Goal: Task Accomplishment & Management: Manage account settings

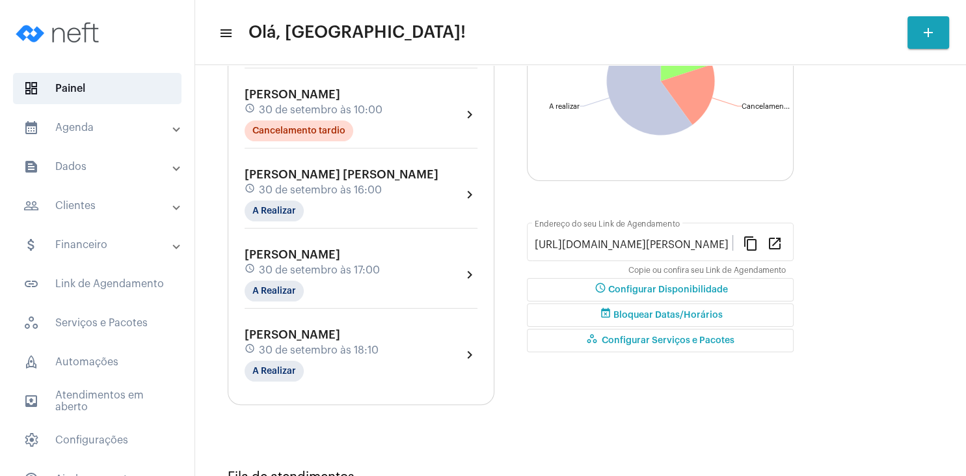
scroll to position [250, 0]
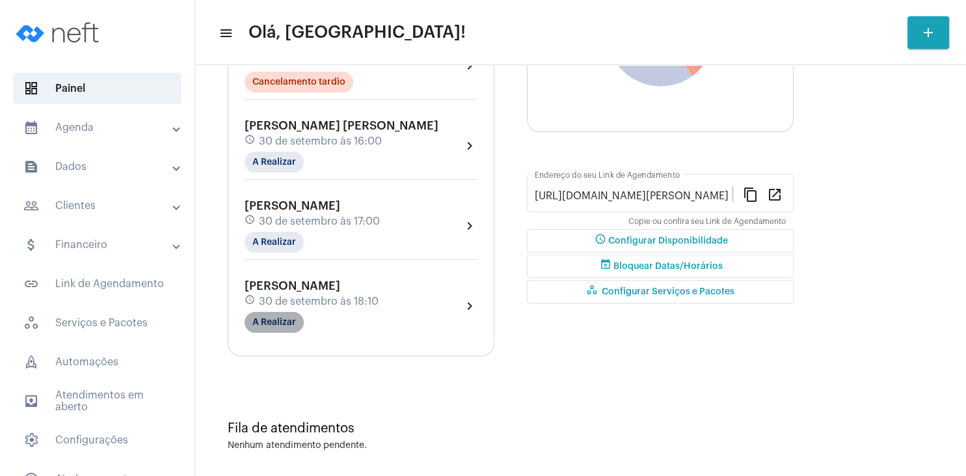
click at [284, 323] on mat-chip "A Realizar" at bounding box center [274, 322] width 59 height 21
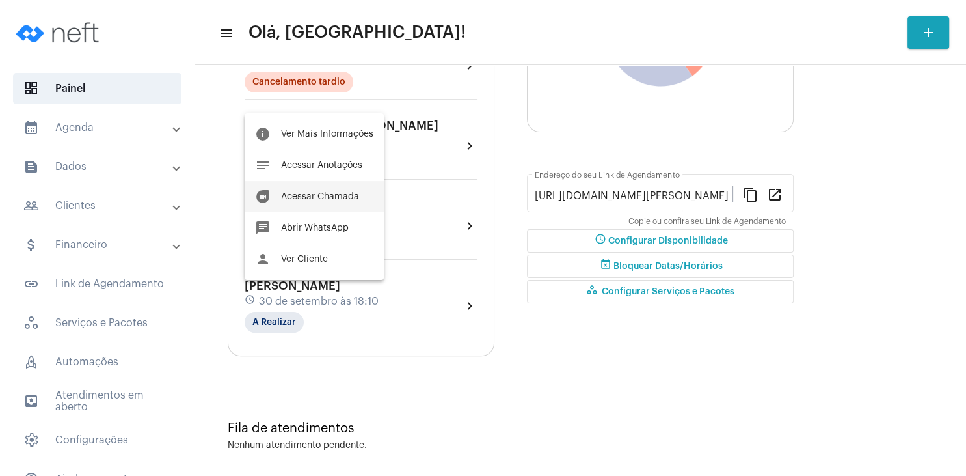
click at [329, 188] on button "duo [PERSON_NAME]" at bounding box center [314, 196] width 139 height 31
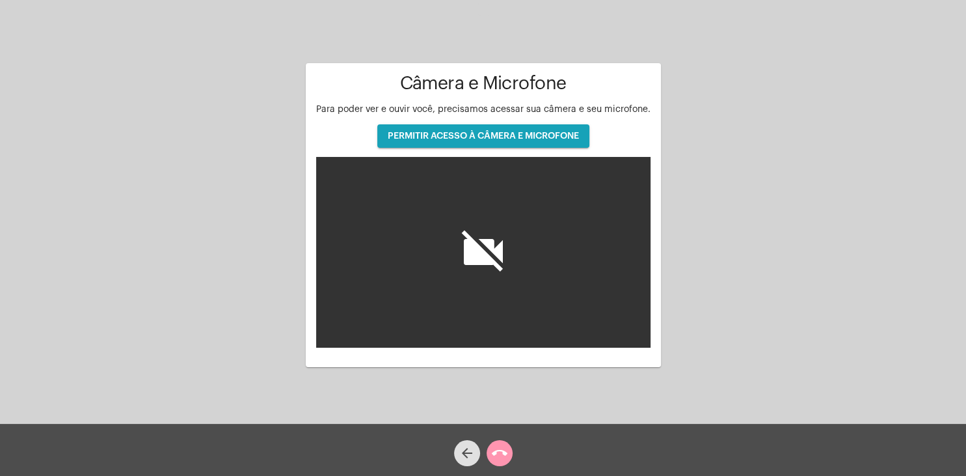
click at [433, 137] on span "PERMITIR ACESSO À CÂMERA E MICROFONE" at bounding box center [483, 135] width 191 height 9
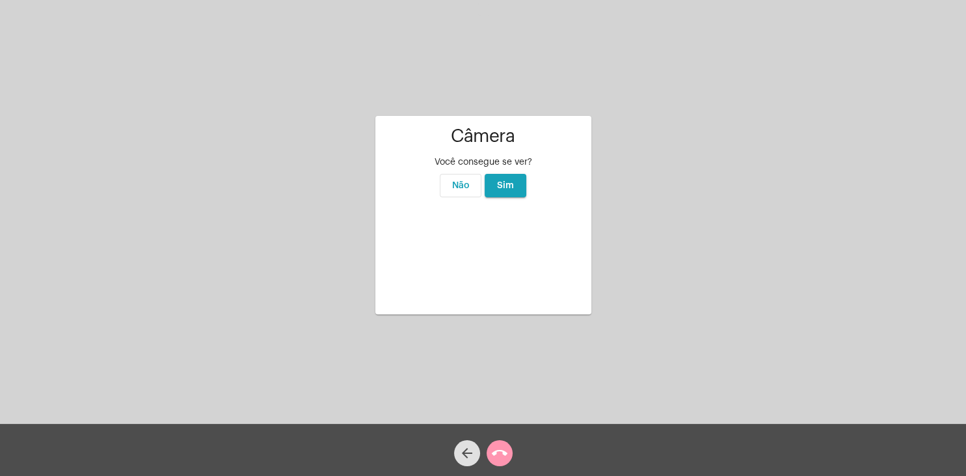
click at [515, 174] on button "Sim" at bounding box center [506, 185] width 42 height 23
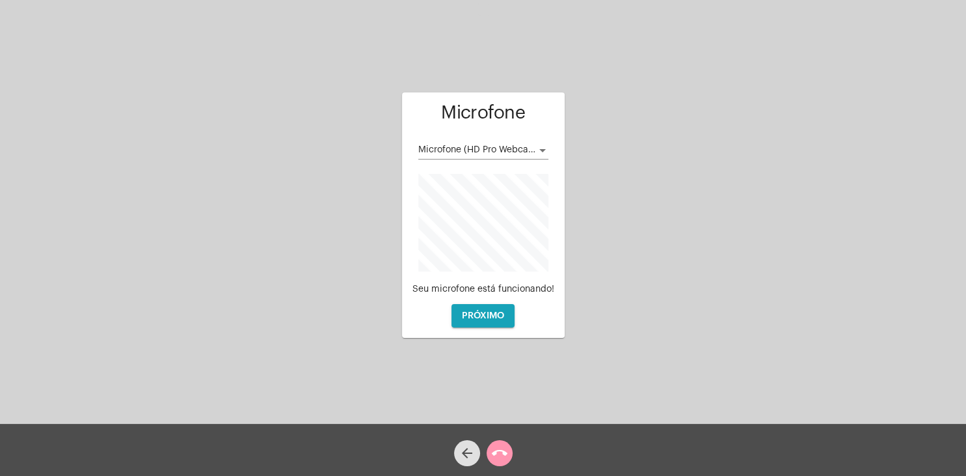
click at [530, 155] on div "Microfone (HD Pro Webcam C920)" at bounding box center [477, 150] width 118 height 10
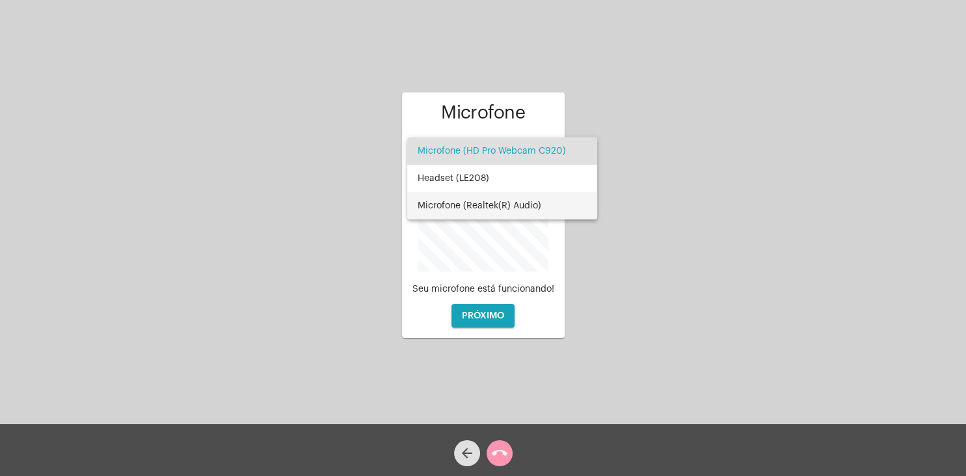
click at [523, 201] on span "Microfone (Realtek(R) Audio)" at bounding box center [502, 205] width 169 height 27
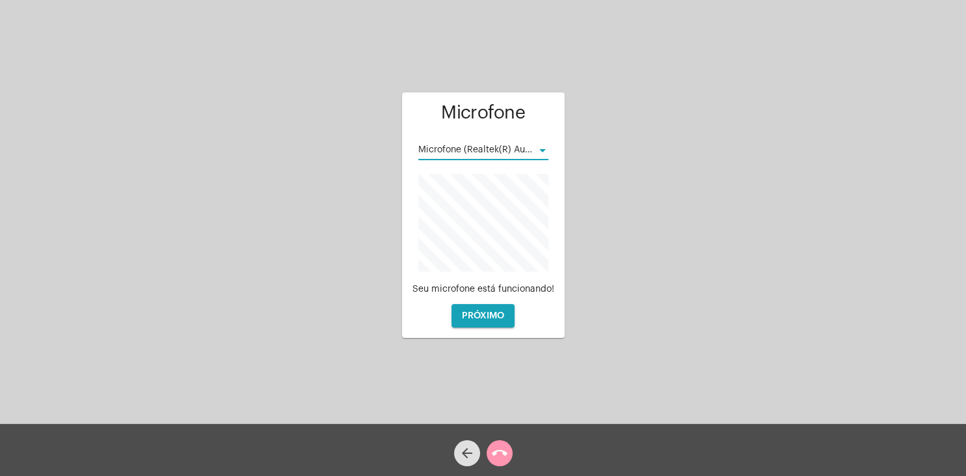
click at [493, 314] on span "PRÓXIMO" at bounding box center [483, 315] width 42 height 9
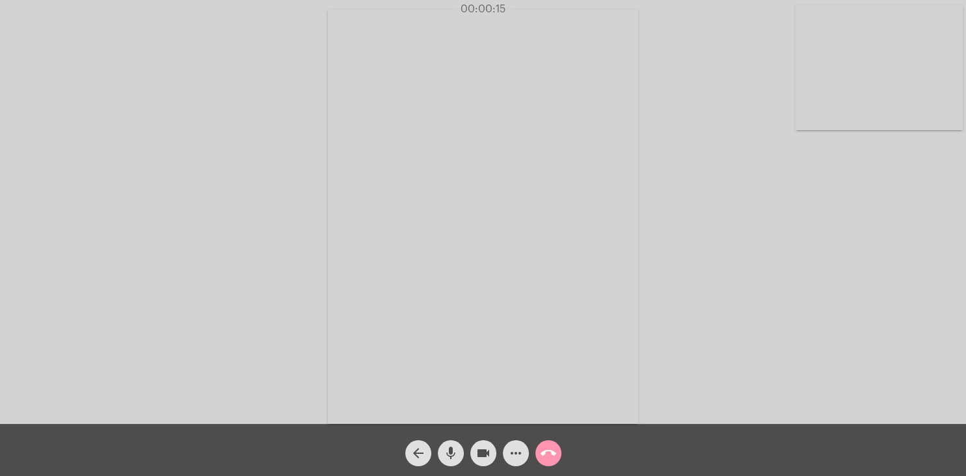
click at [792, 176] on div "Acessando Câmera e Microfone..." at bounding box center [483, 215] width 964 height 424
click at [444, 456] on mat-icon "mic" at bounding box center [451, 453] width 16 height 16
click at [454, 460] on mat-icon "mic_off" at bounding box center [451, 453] width 16 height 16
click at [759, 176] on div "Acessando Câmera e Microfone..." at bounding box center [483, 215] width 964 height 424
click at [716, 118] on div "Acessando Câmera e Microfone..." at bounding box center [483, 215] width 964 height 424
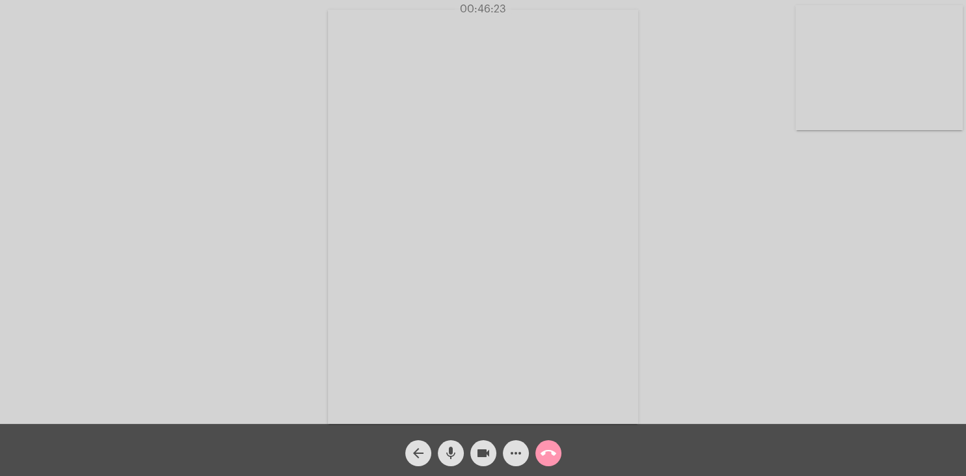
click at [692, 115] on div "Acessando Câmera e Microfone..." at bounding box center [483, 215] width 964 height 424
click at [553, 447] on mat-icon "call_end" at bounding box center [549, 453] width 16 height 16
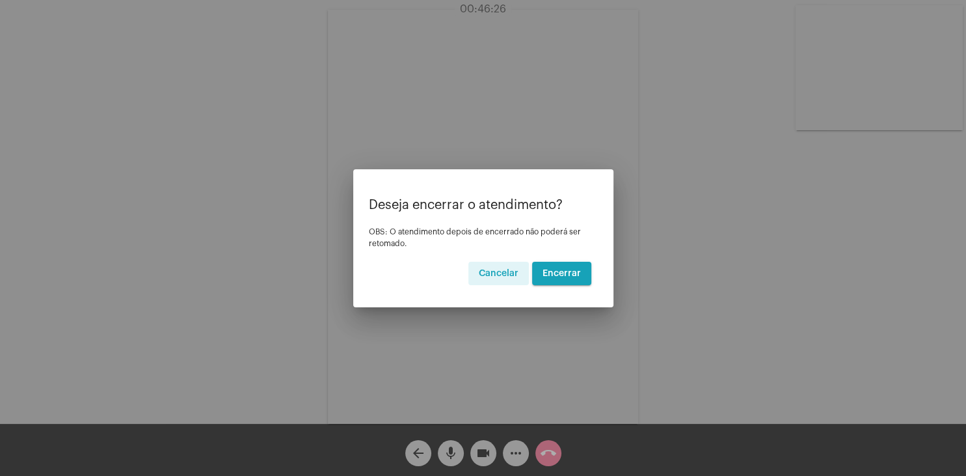
click at [582, 272] on button "Encerrar" at bounding box center [561, 273] width 59 height 23
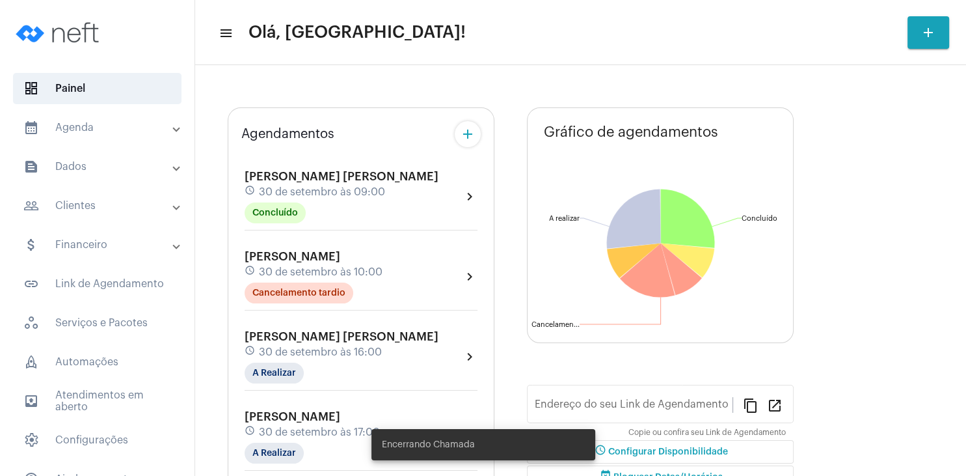
type input "[URL][DOMAIN_NAME][PERSON_NAME]"
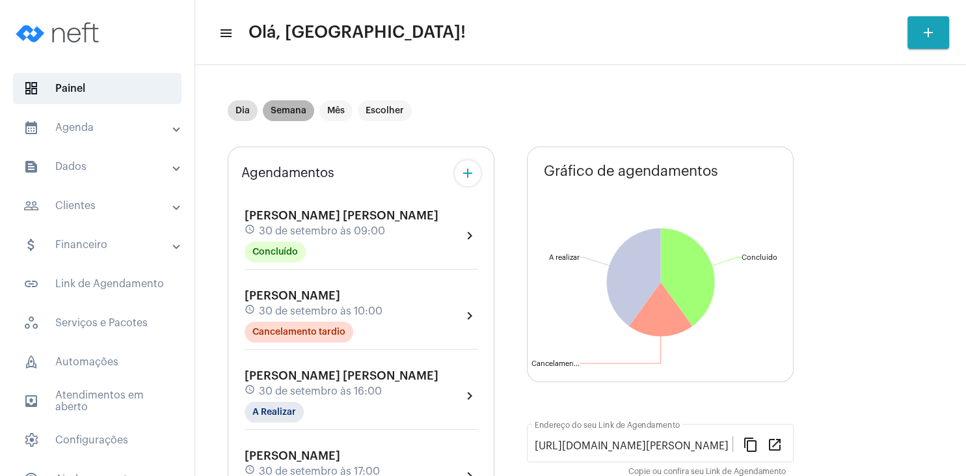
click at [293, 107] on mat-chip "Semana" at bounding box center [288, 110] width 51 height 21
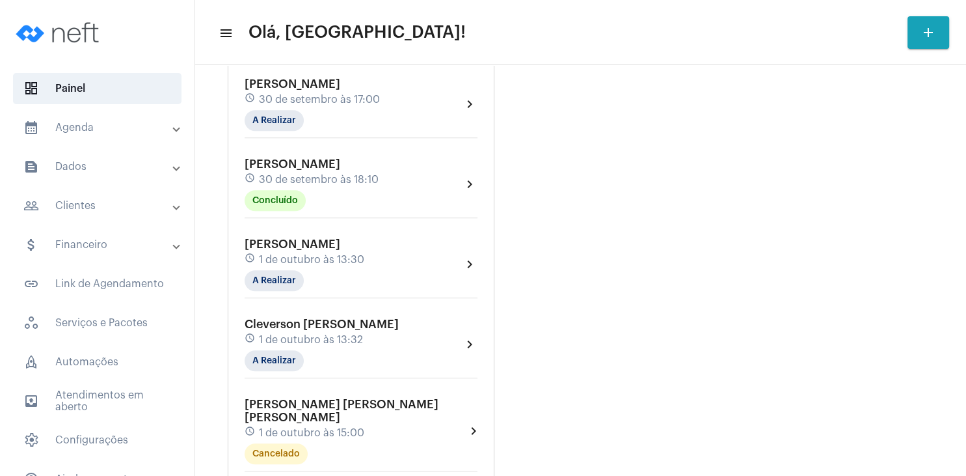
scroll to position [687, 0]
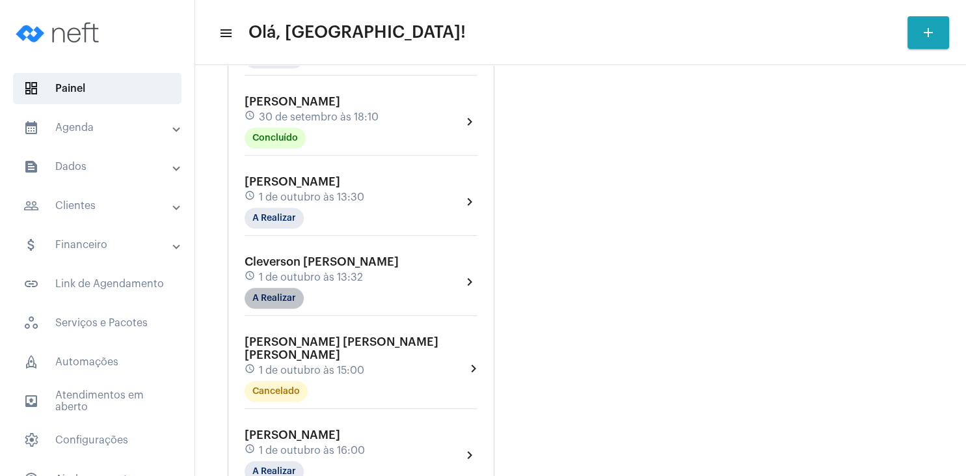
click at [285, 290] on mat-chip "A Realizar" at bounding box center [274, 298] width 59 height 21
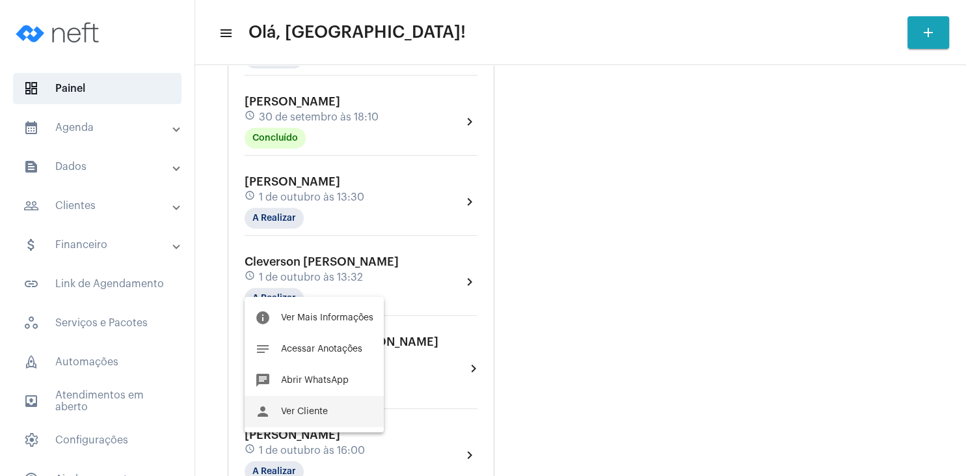
click at [318, 408] on span "Ver Cliente" at bounding box center [304, 411] width 47 height 9
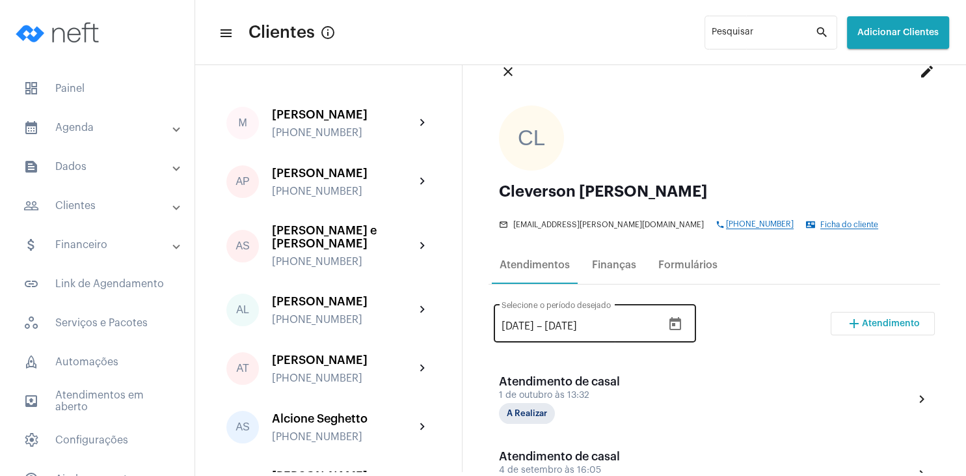
scroll to position [250, 0]
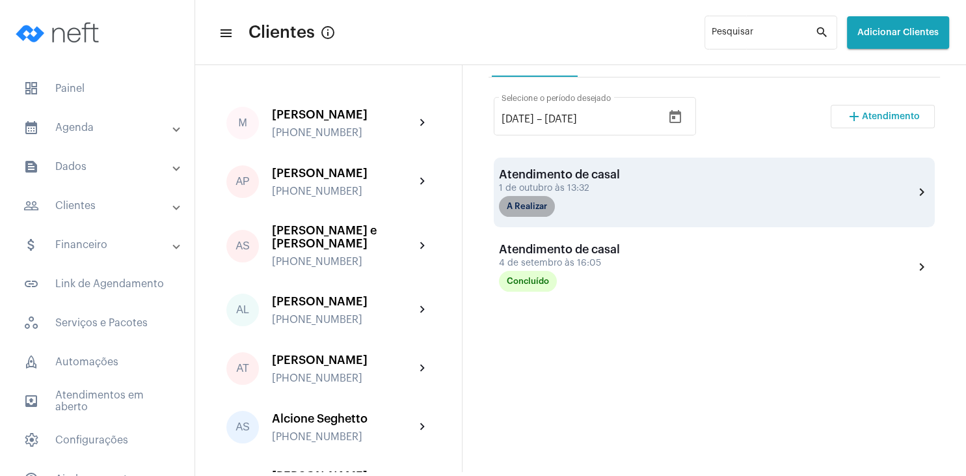
click at [518, 208] on mat-chip "A Realizar" at bounding box center [527, 206] width 56 height 21
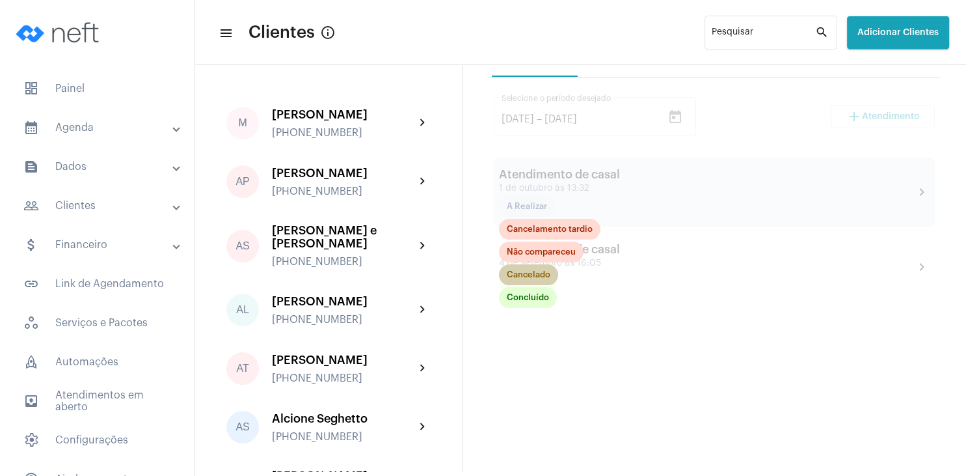
click at [528, 275] on mat-chip "Cancelado" at bounding box center [528, 274] width 59 height 21
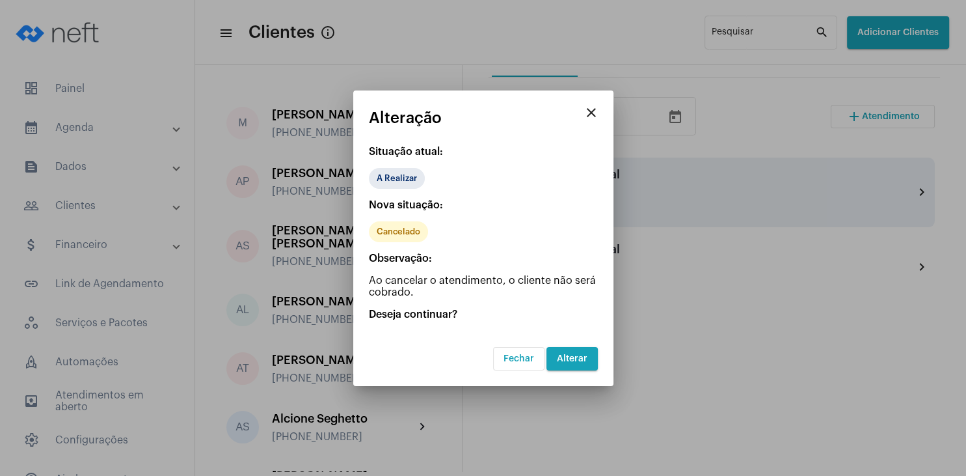
click at [569, 355] on span "Alterar" at bounding box center [572, 358] width 31 height 9
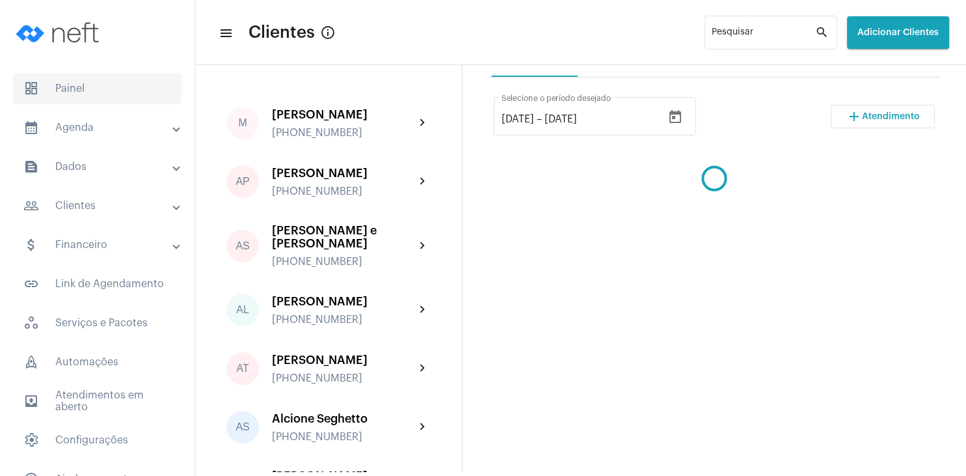
click at [93, 92] on span "dashboard Painel" at bounding box center [97, 88] width 169 height 31
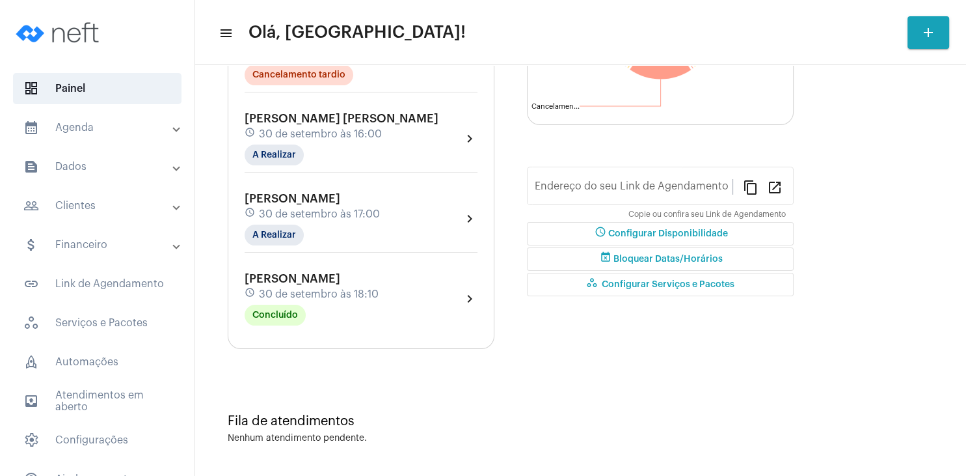
type input "[URL][DOMAIN_NAME][PERSON_NAME]"
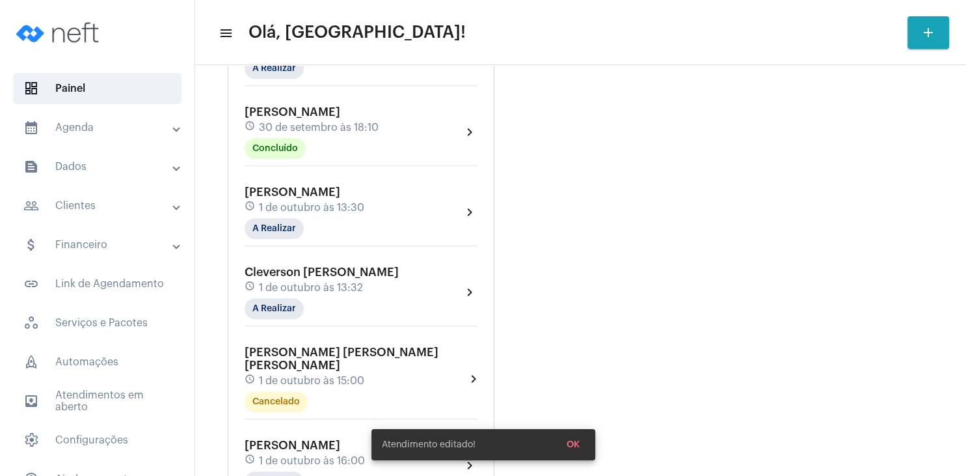
scroll to position [687, 0]
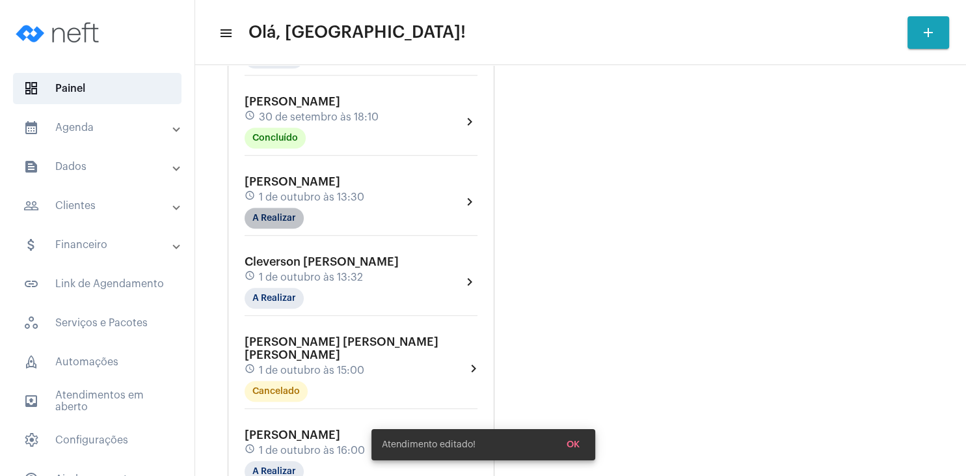
click at [281, 210] on mat-chip "A Realizar" at bounding box center [274, 218] width 59 height 21
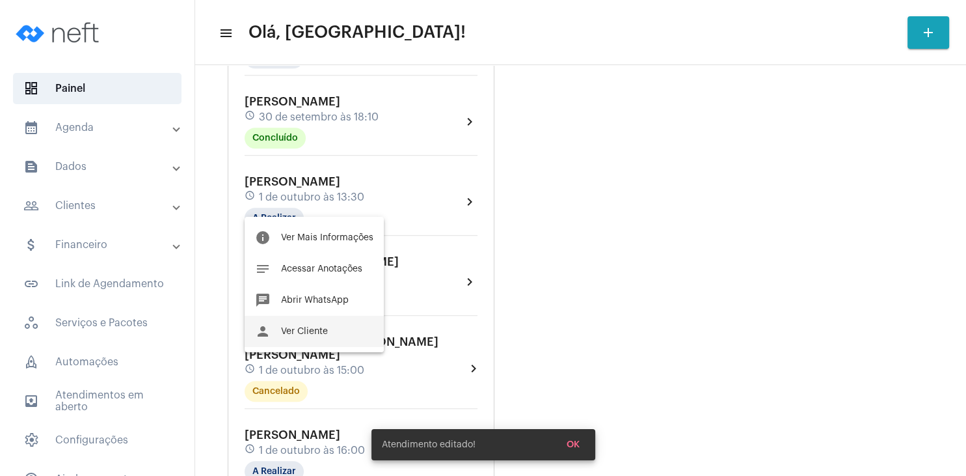
click at [316, 333] on span "Ver Cliente" at bounding box center [304, 331] width 47 height 9
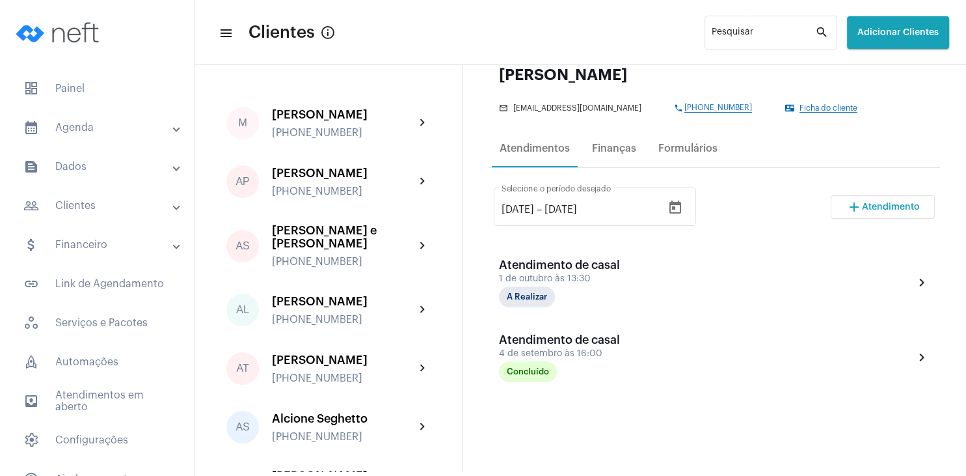
scroll to position [187, 0]
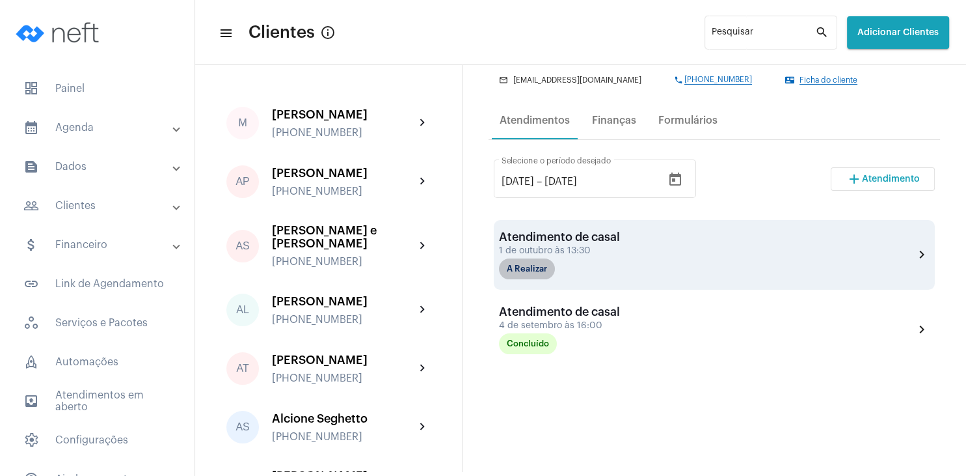
click at [543, 272] on mat-chip "A Realizar" at bounding box center [527, 268] width 56 height 21
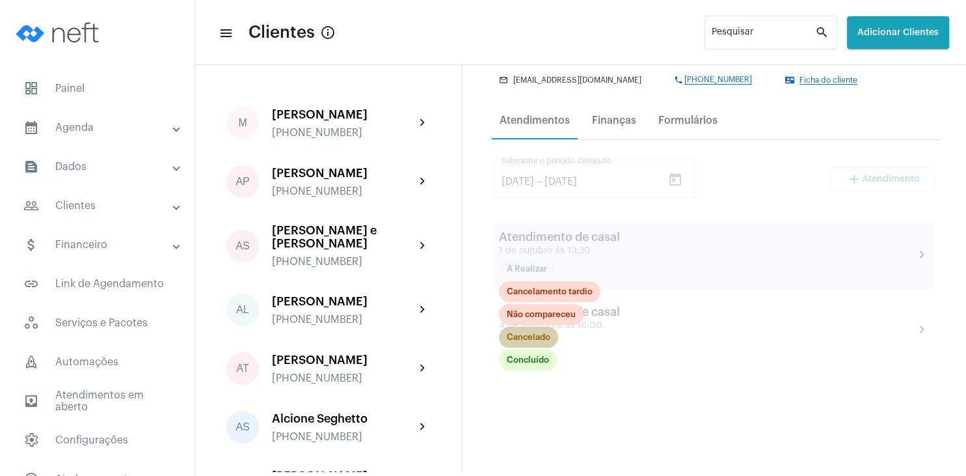
click at [531, 342] on mat-chip "Cancelado" at bounding box center [528, 337] width 59 height 21
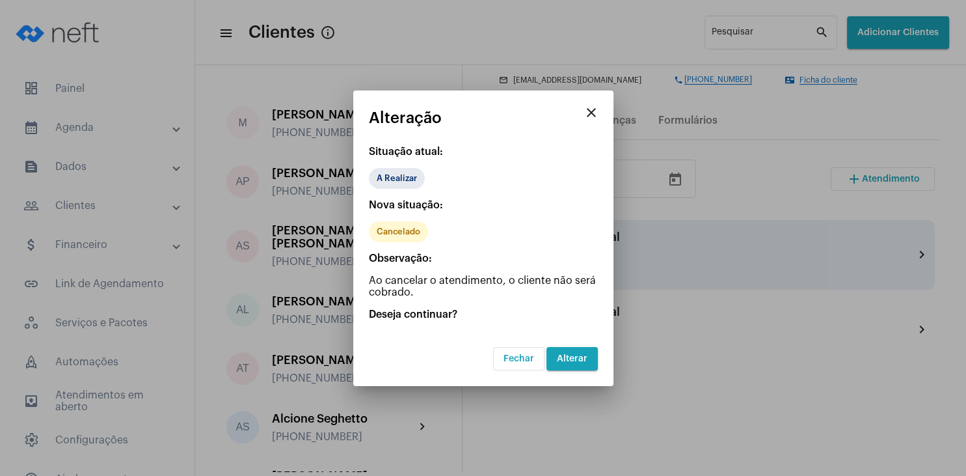
click at [584, 360] on span "Alterar" at bounding box center [572, 358] width 31 height 9
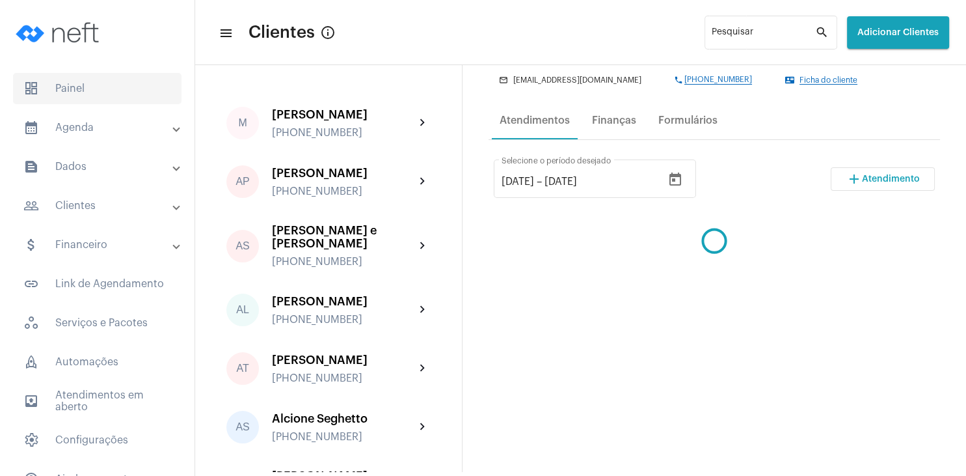
click at [98, 88] on span "dashboard Painel" at bounding box center [97, 88] width 169 height 31
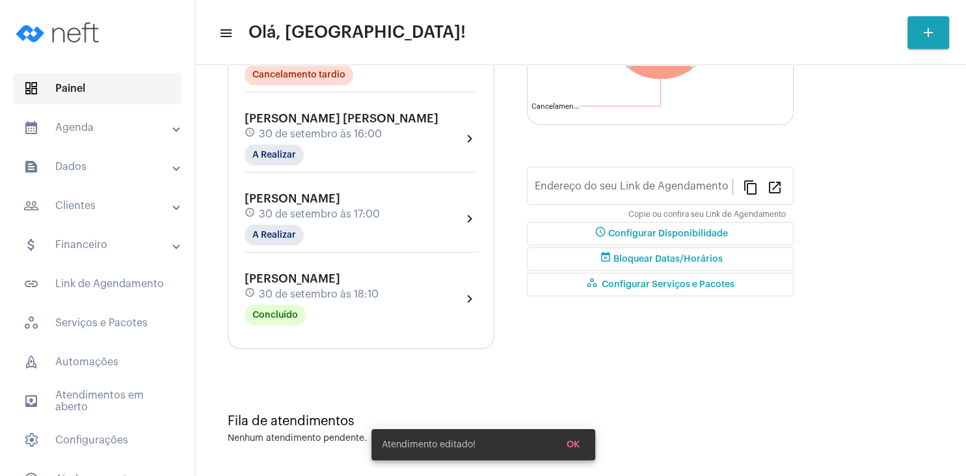
type input "[URL][DOMAIN_NAME][PERSON_NAME]"
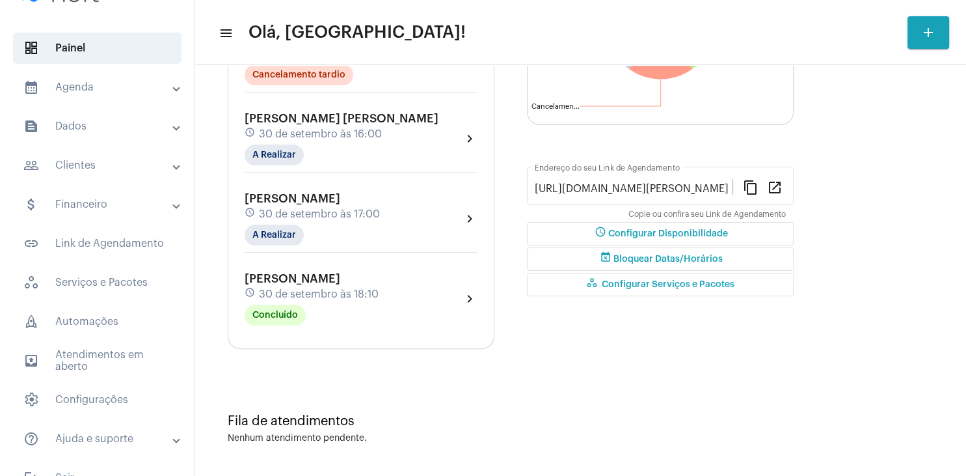
scroll to position [65, 0]
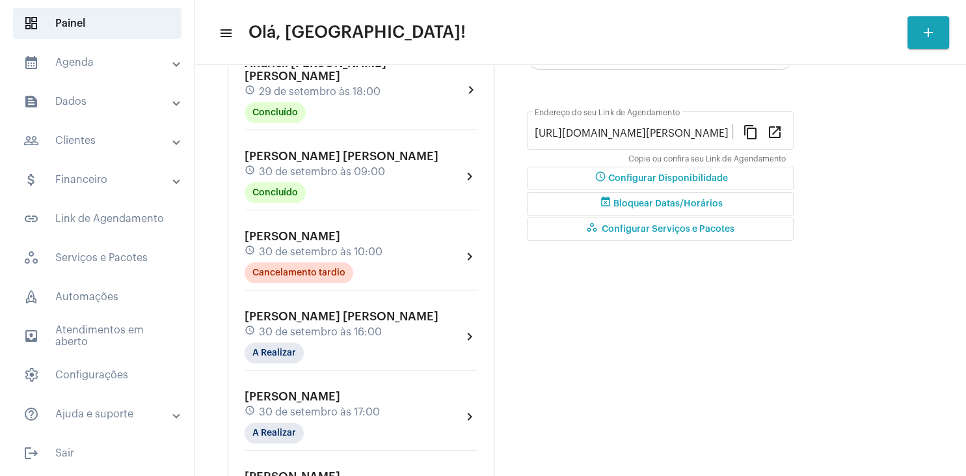
scroll to position [0, 0]
